Goal: Information Seeking & Learning: Learn about a topic

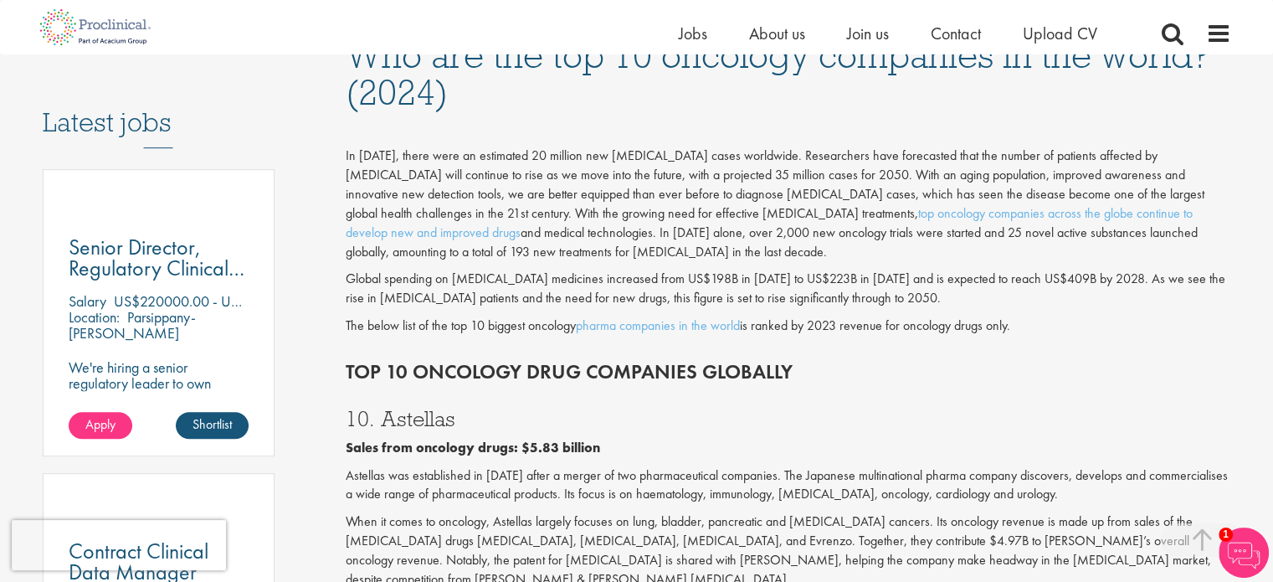
scroll to position [921, 0]
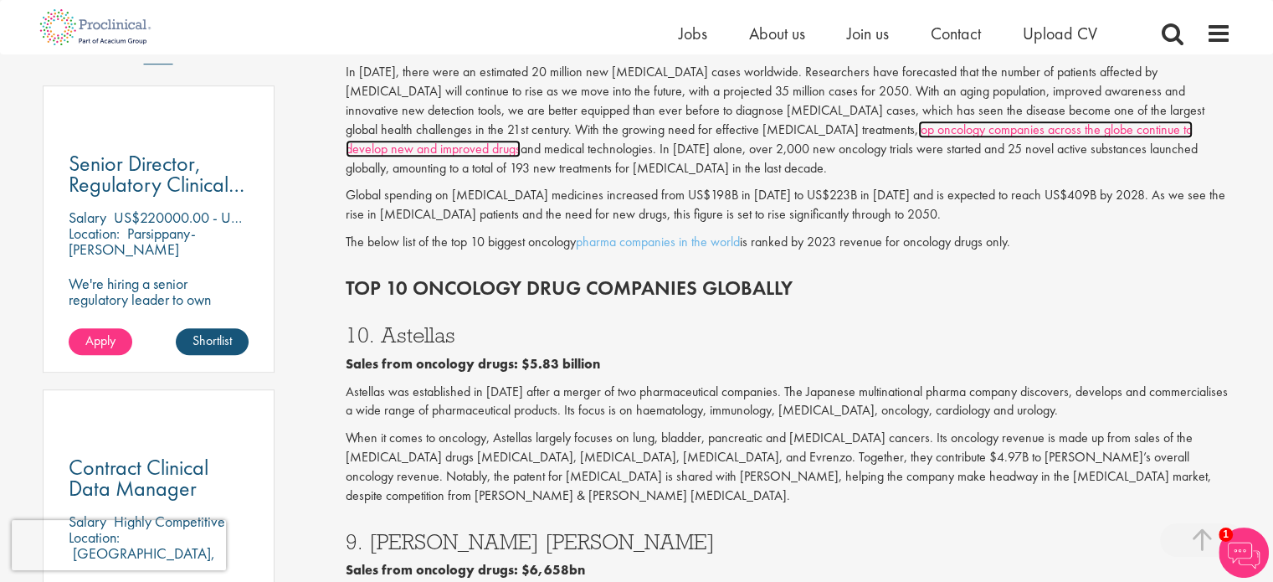
click at [732, 134] on link "top oncology companies across the globe continue to develop new and improved dr…" at bounding box center [769, 139] width 847 height 37
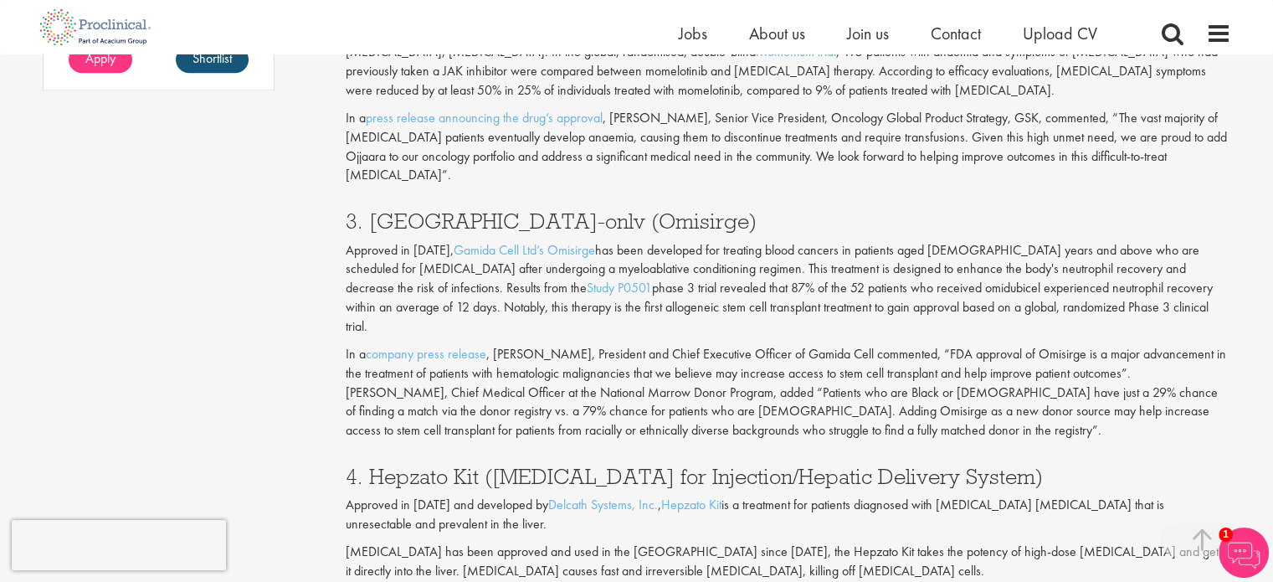
scroll to position [921, 0]
